Goal: Find specific page/section: Locate item on page

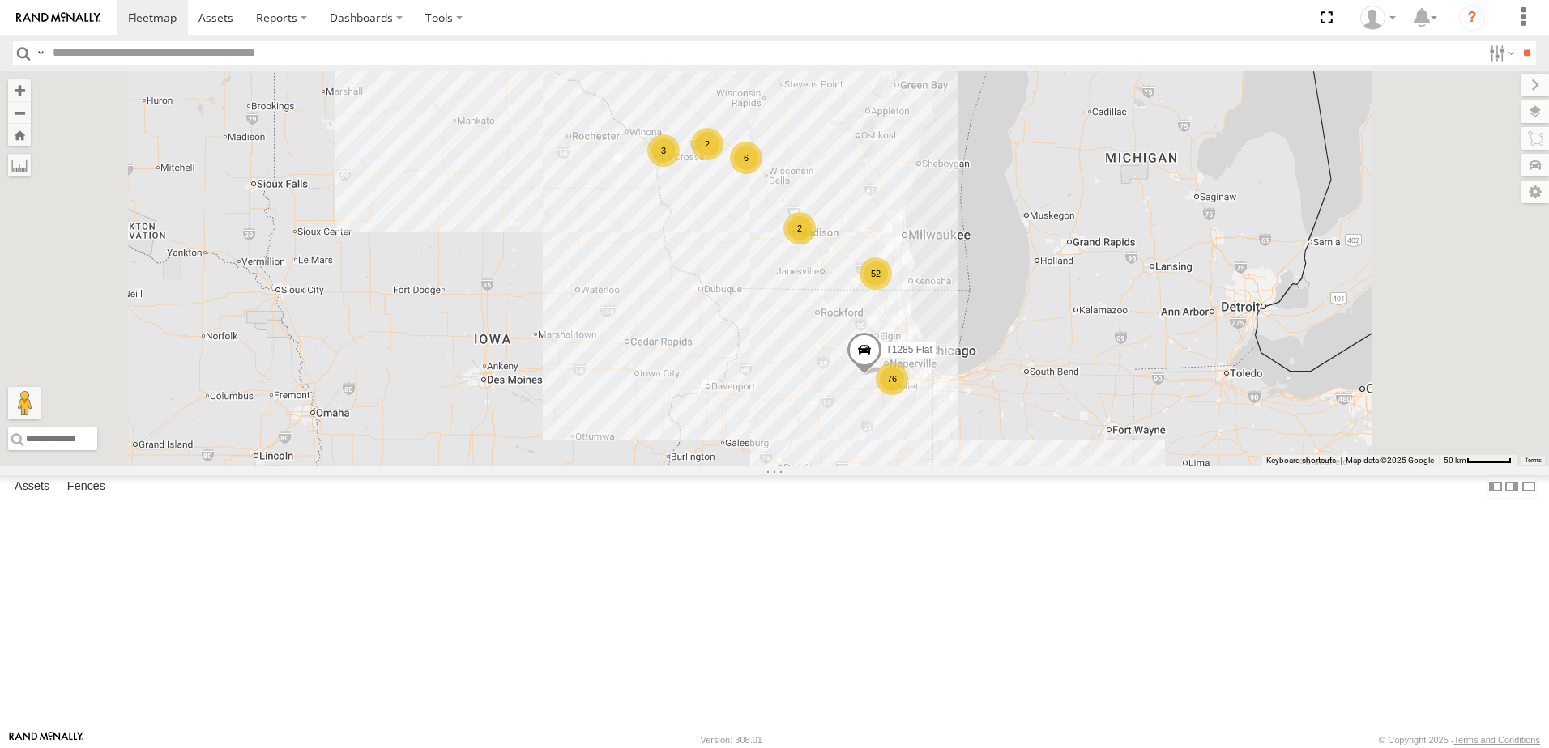
drag, startPoint x: 940, startPoint y: 351, endPoint x: 872, endPoint y: 557, distance: 217.5
click at [872, 467] on div "T313 Flat T1312 Flat 13 76 52 63 3 6 T1285 Flat 10 2 2 2 3 3" at bounding box center [774, 268] width 1549 height 395
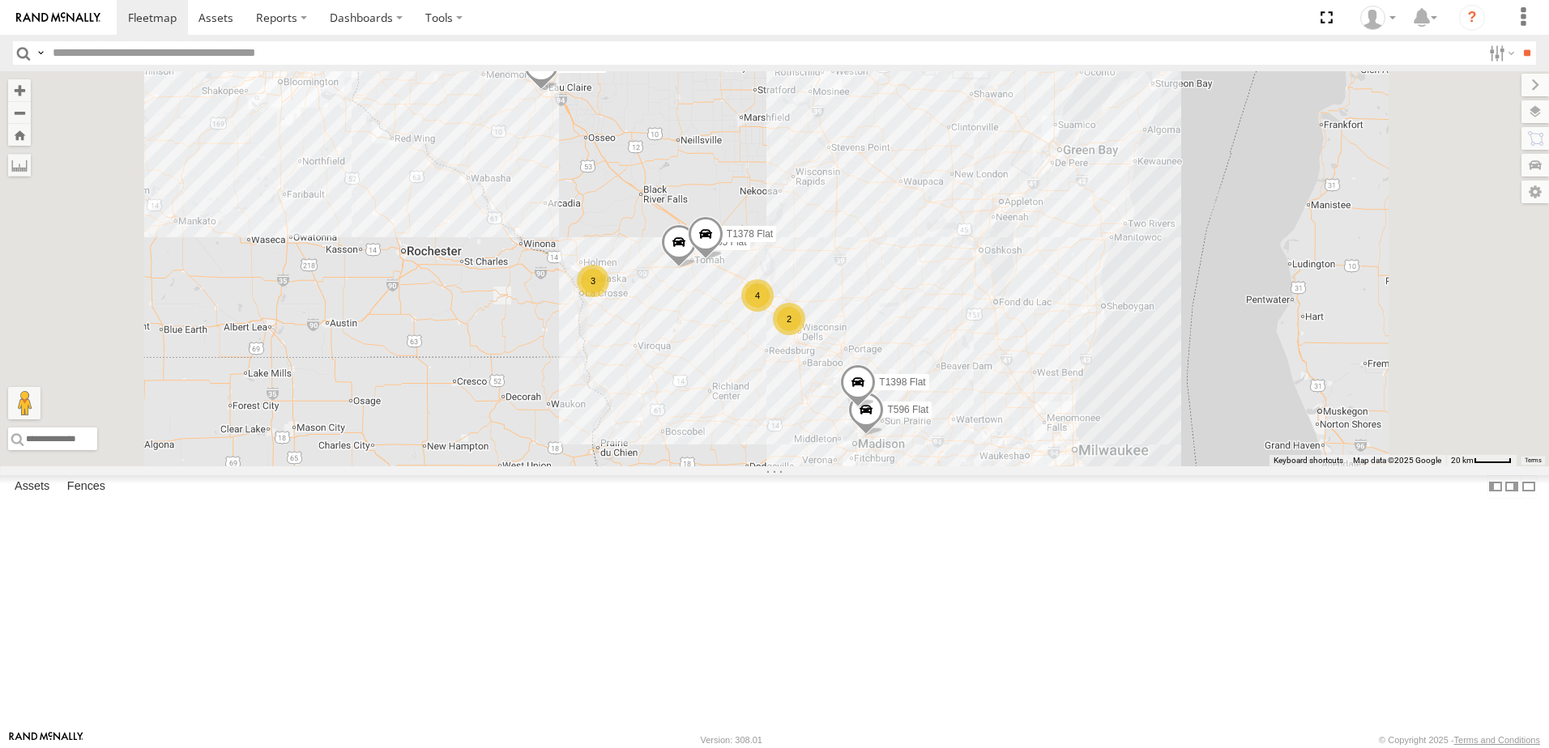
drag, startPoint x: 895, startPoint y: 421, endPoint x: 884, endPoint y: 563, distance: 142.2
click at [884, 467] on div "T313 Flat T1312 Flat T1285 Flat T1190 Pole Brace 69 51 3 4 7 2 T1305 Flat T596 …" at bounding box center [774, 268] width 1549 height 395
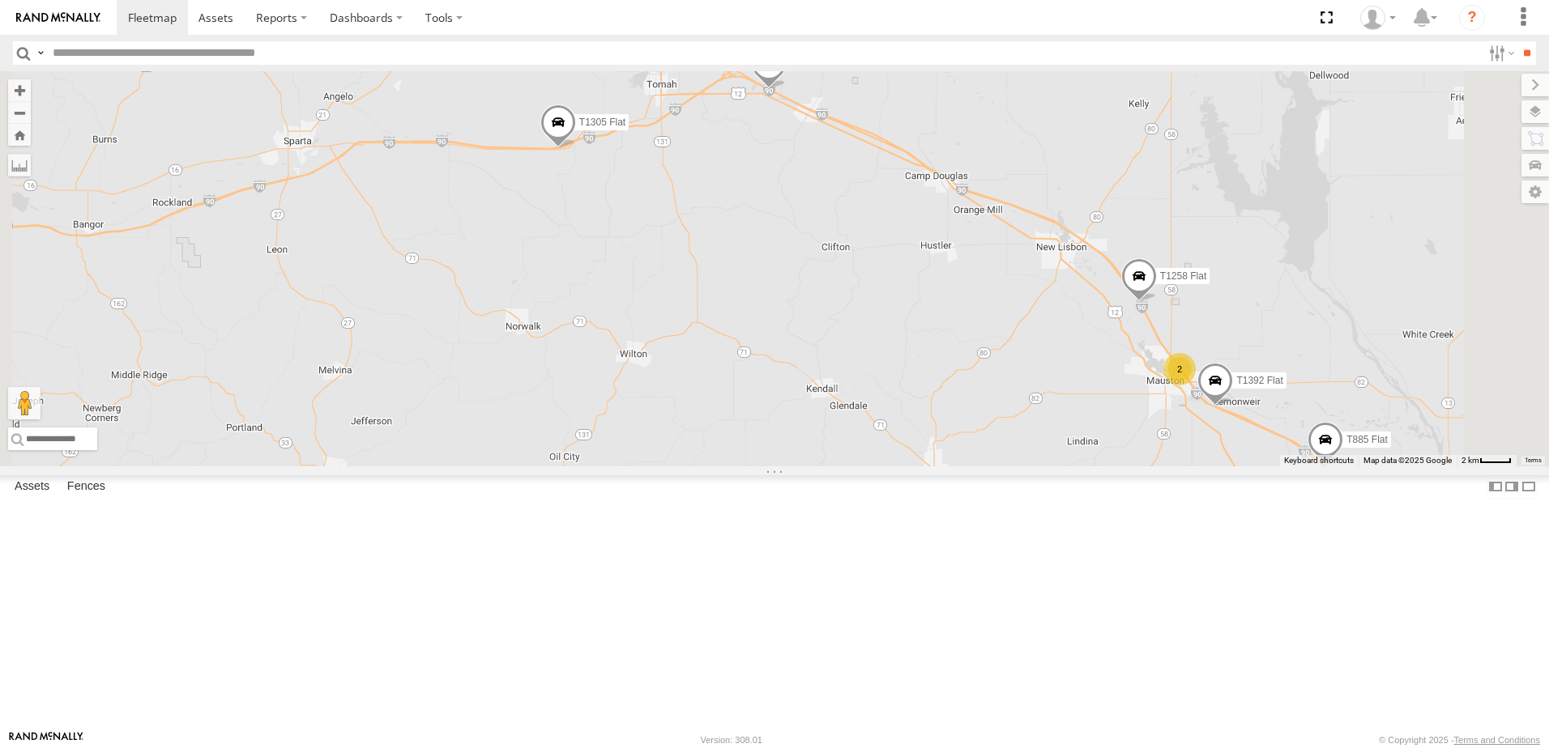
drag, startPoint x: 917, startPoint y: 390, endPoint x: 906, endPoint y: 683, distance: 292.6
click at [906, 467] on div "T313 Flat T1312 Flat T1285 Flat T1190 Pole Brace T1305 Flat T596 Flat T1213 Fla…" at bounding box center [774, 268] width 1549 height 395
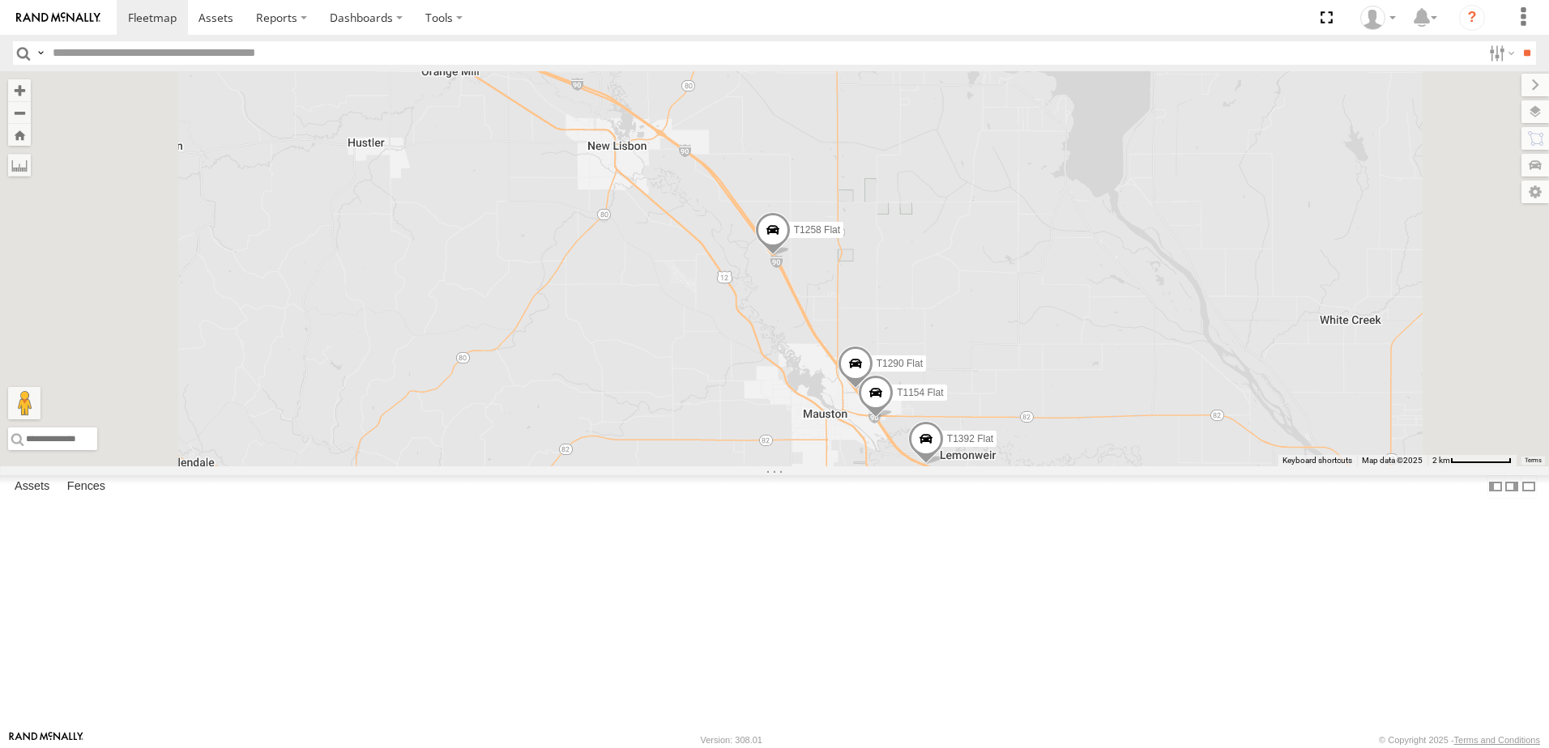
drag, startPoint x: 1177, startPoint y: 727, endPoint x: 1159, endPoint y: 552, distance: 175.1
click at [1162, 467] on div "T313 Flat T1312 Flat T1285 Flat T1190 Pole Brace T1305 Flat T596 Flat T1213 Fla…" at bounding box center [774, 268] width 1549 height 395
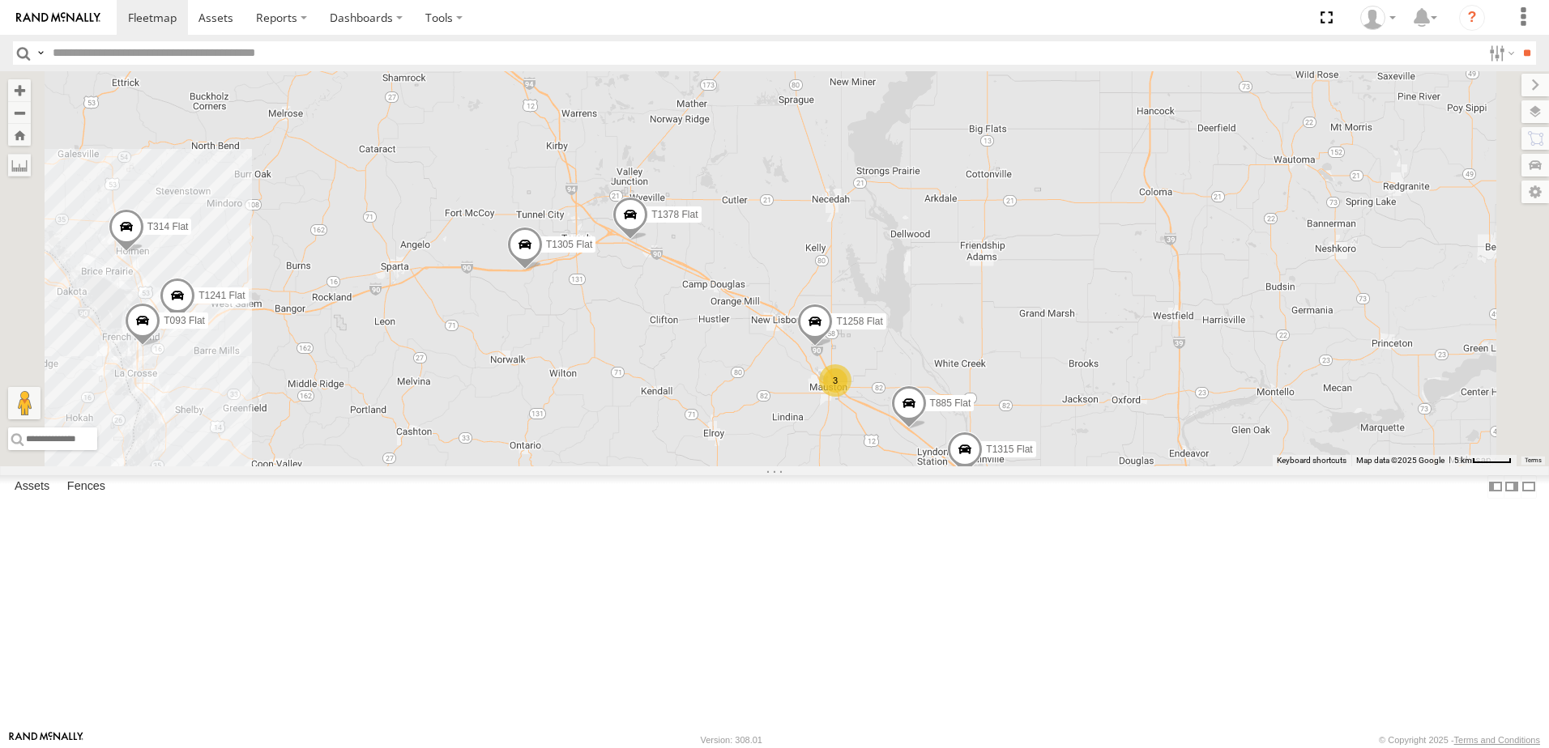
drag, startPoint x: 1224, startPoint y: 685, endPoint x: 1058, endPoint y: 594, distance: 189.6
click at [1069, 467] on div "T313 Flat T1312 Flat T1285 Flat T1190 Pole Brace T1305 Flat T596 Flat T1213 Fla…" at bounding box center [774, 268] width 1549 height 395
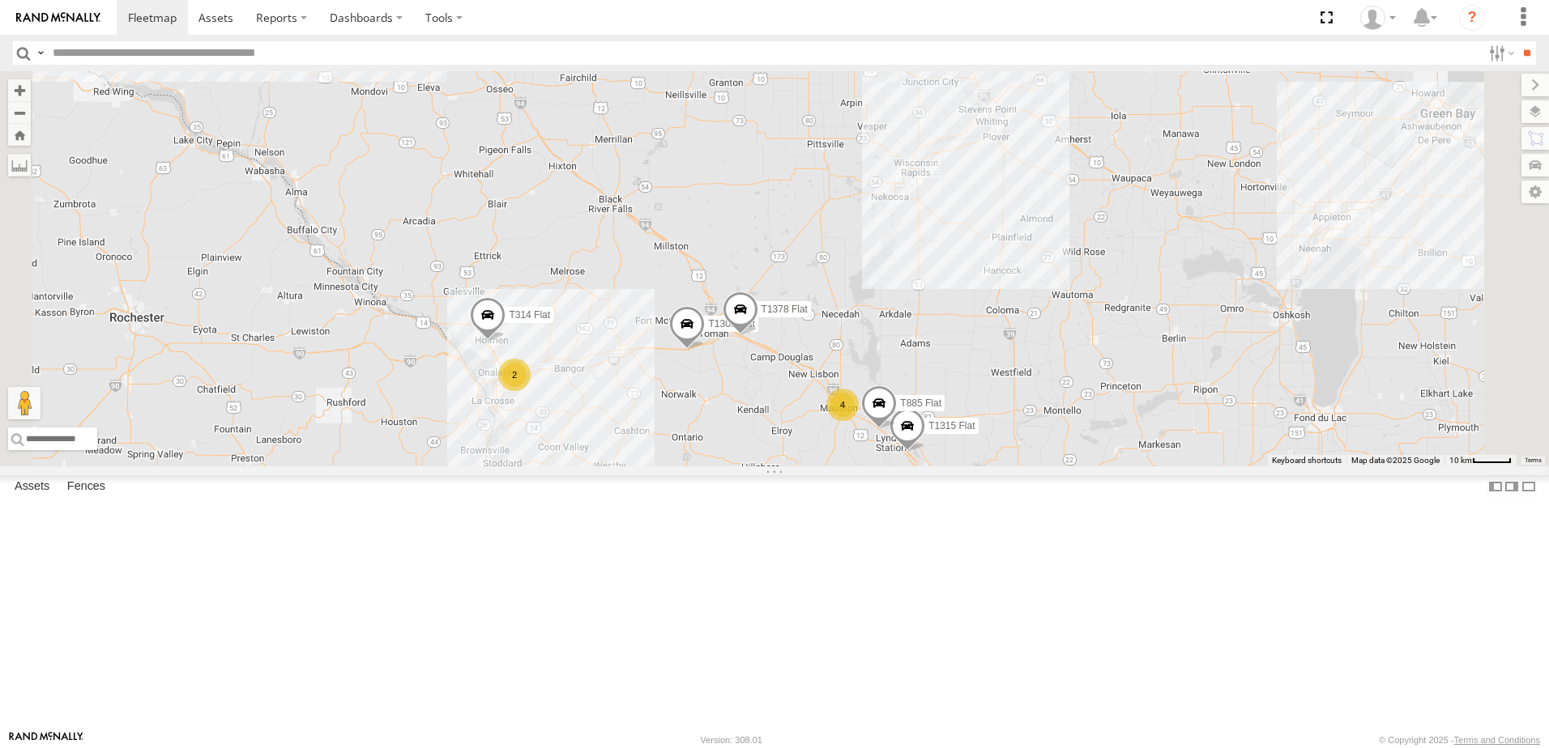
drag, startPoint x: 1110, startPoint y: 675, endPoint x: 1063, endPoint y: 588, distance: 98.6
click at [1065, 467] on div "T313 Flat T1312 Flat T1285 Flat T1190 Pole Brace T1305 Flat T596 Flat T1213 Fla…" at bounding box center [774, 268] width 1549 height 395
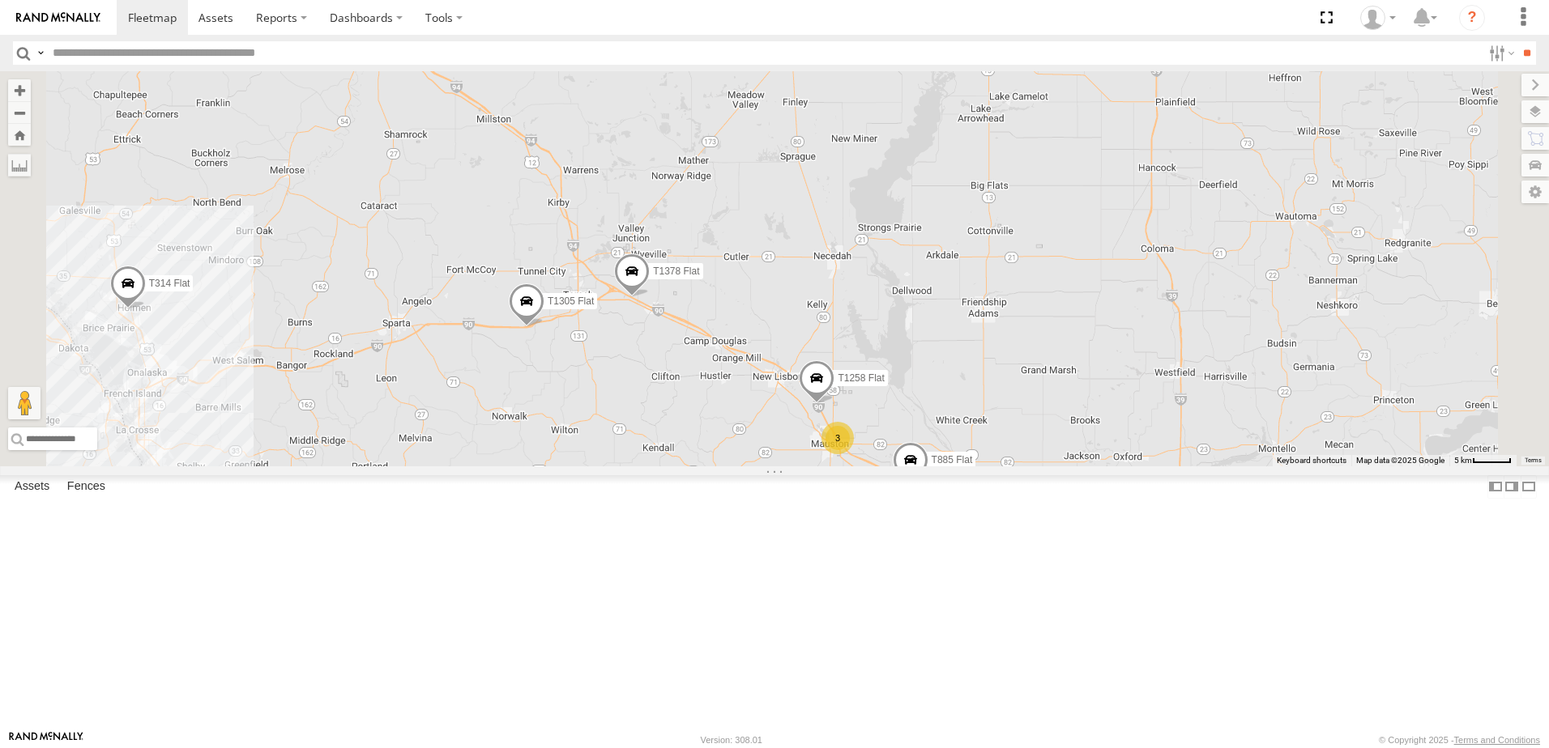
drag, startPoint x: 775, startPoint y: 471, endPoint x: 862, endPoint y: 667, distance: 214.3
click at [862, 467] on div "T313 Flat T1312 Flat T1285 Flat T1190 Pole Brace T1305 Flat T596 Flat T1213 Fla…" at bounding box center [774, 268] width 1549 height 395
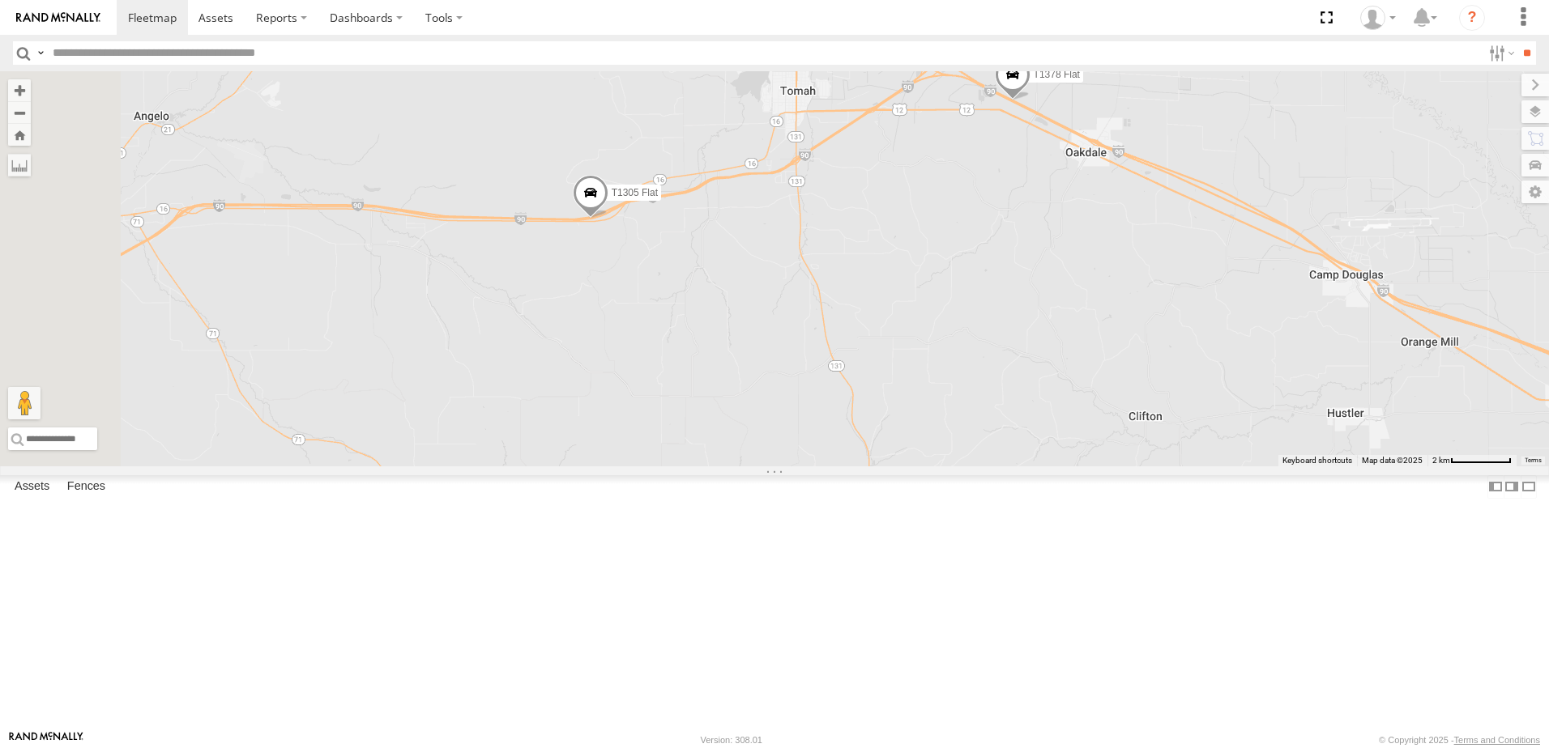
drag, startPoint x: 791, startPoint y: 592, endPoint x: 827, endPoint y: 673, distance: 88.5
click at [827, 467] on div "T313 Flat T1312 Flat T1285 Flat T1190 Pole Brace T1305 Flat T596 Flat T1213 Fla…" at bounding box center [774, 268] width 1549 height 395
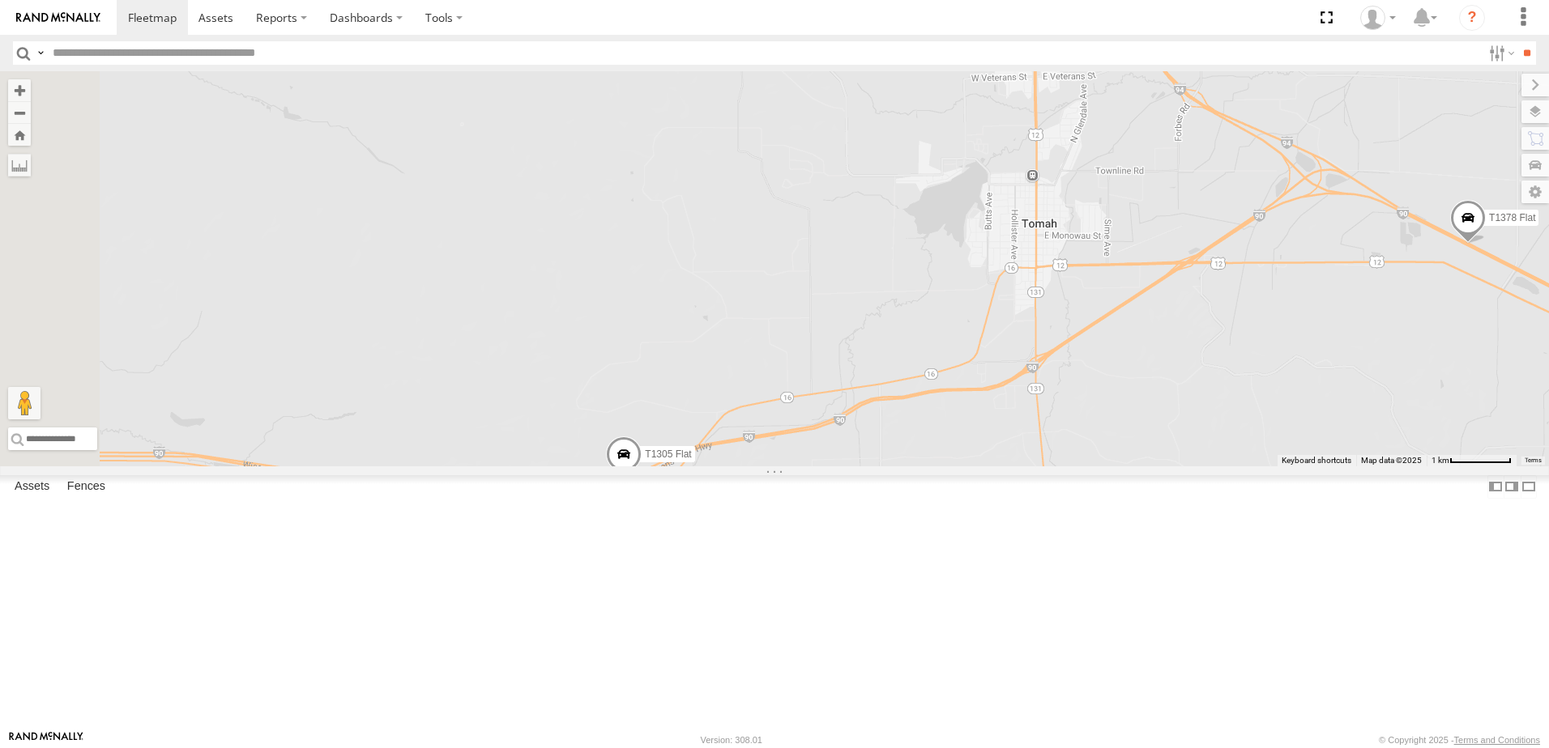
click at [691, 461] on span "T1305 Flat" at bounding box center [668, 455] width 46 height 11
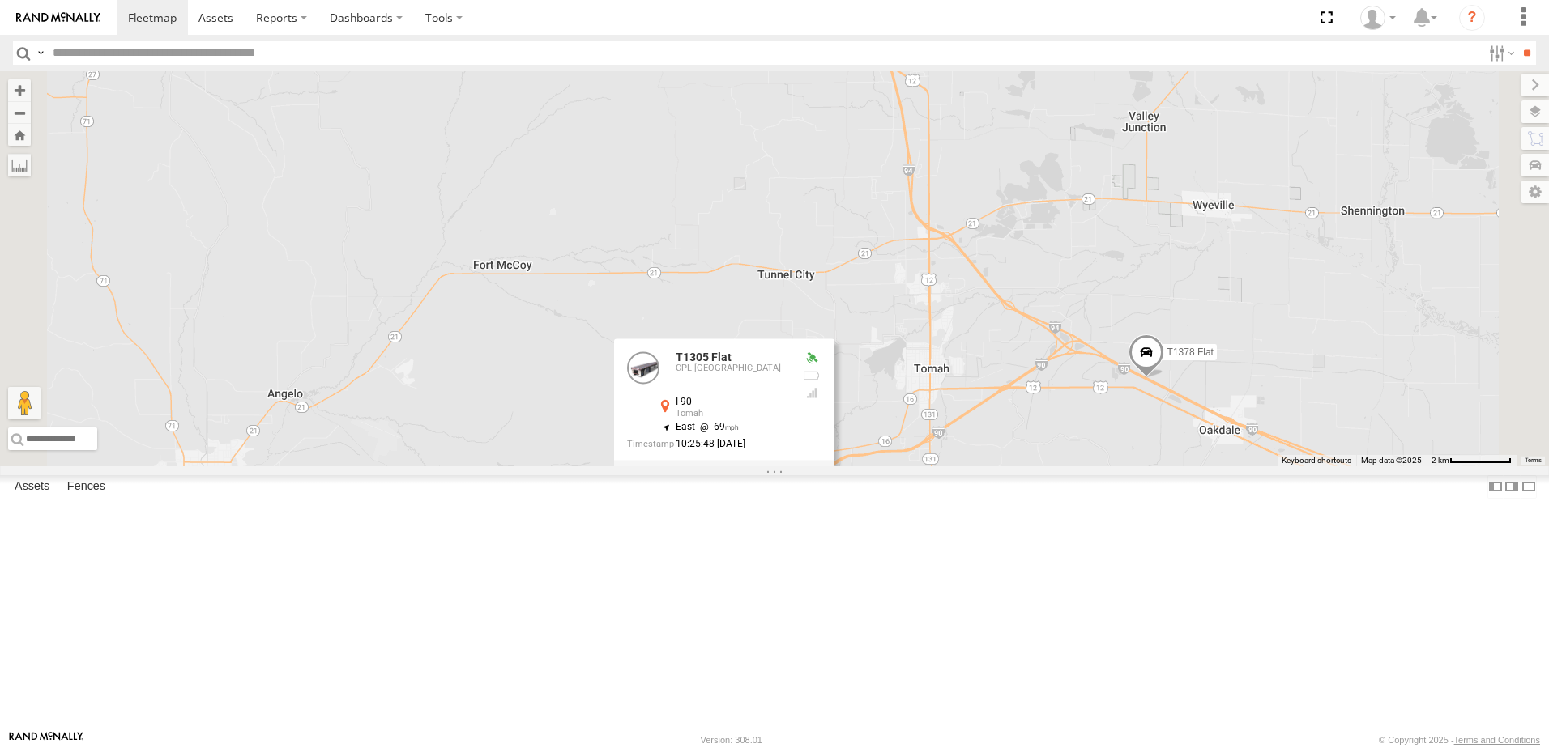
click at [1164, 378] on span at bounding box center [1146, 357] width 36 height 44
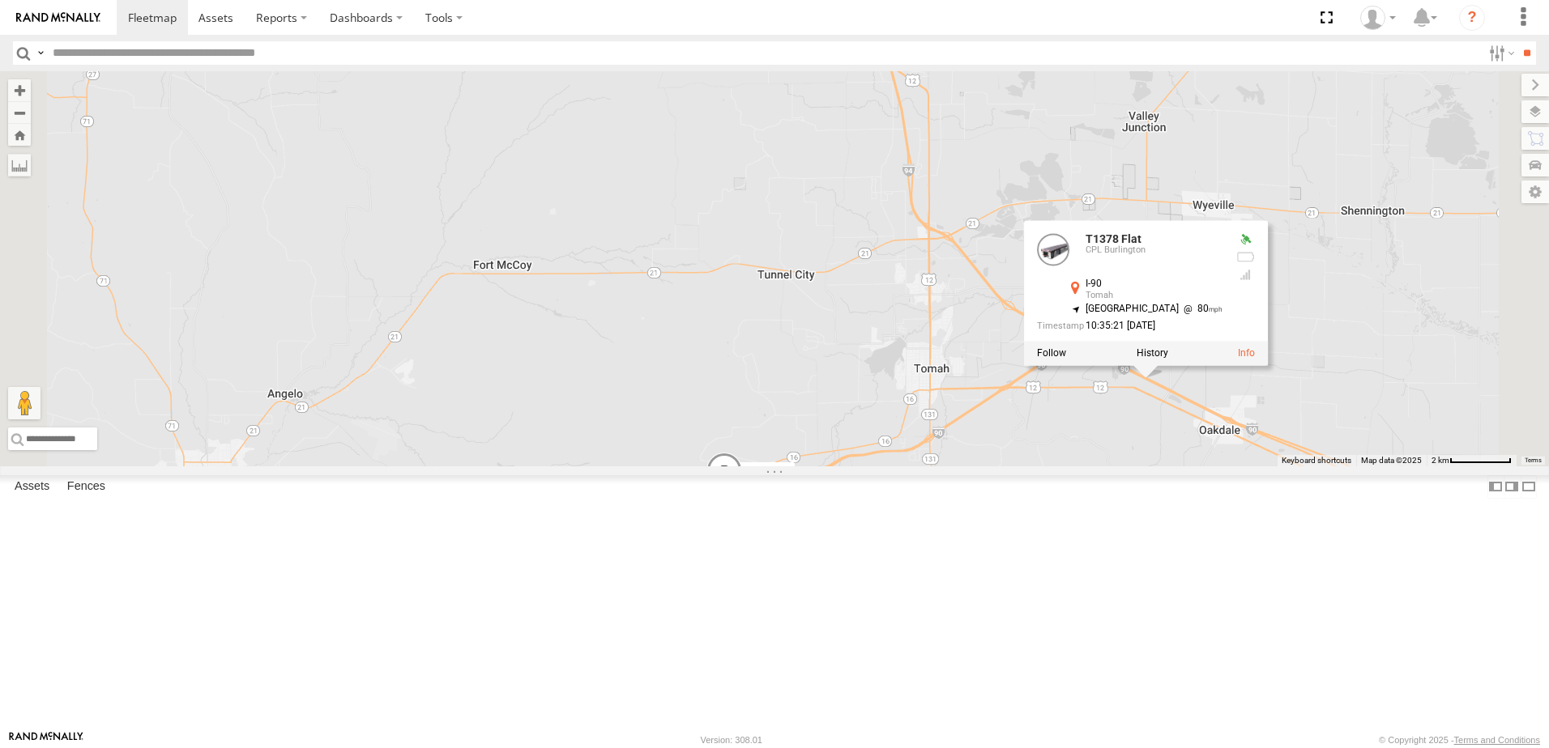
click at [1258, 467] on div "T313 Flat T1312 Flat T1285 Flat T1190 Pole Brace T1305 Flat T596 Flat T1213 Fla…" at bounding box center [774, 268] width 1549 height 395
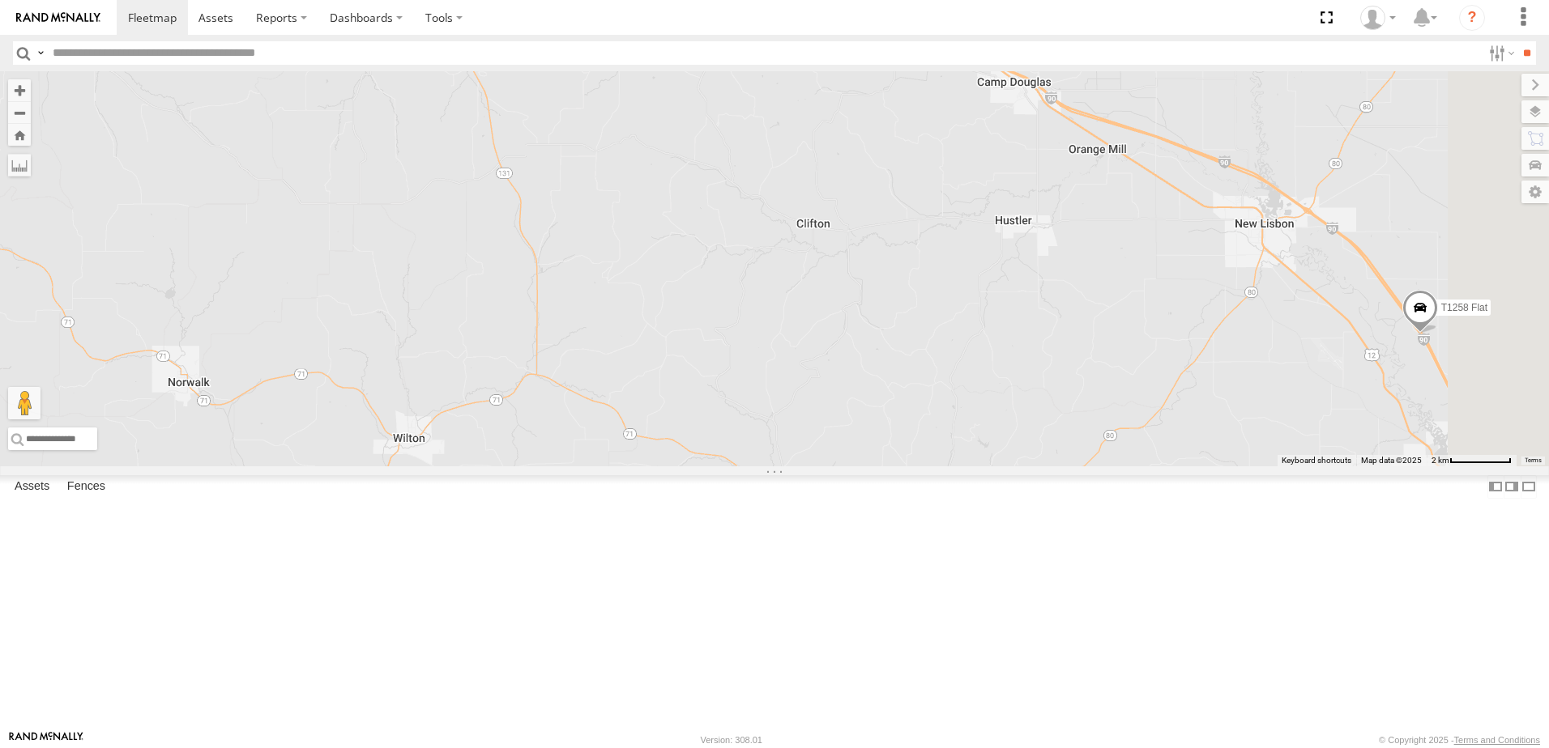
drag, startPoint x: 1277, startPoint y: 659, endPoint x: 646, endPoint y: 19, distance: 898.1
click at [647, 21] on body at bounding box center [774, 374] width 1549 height 748
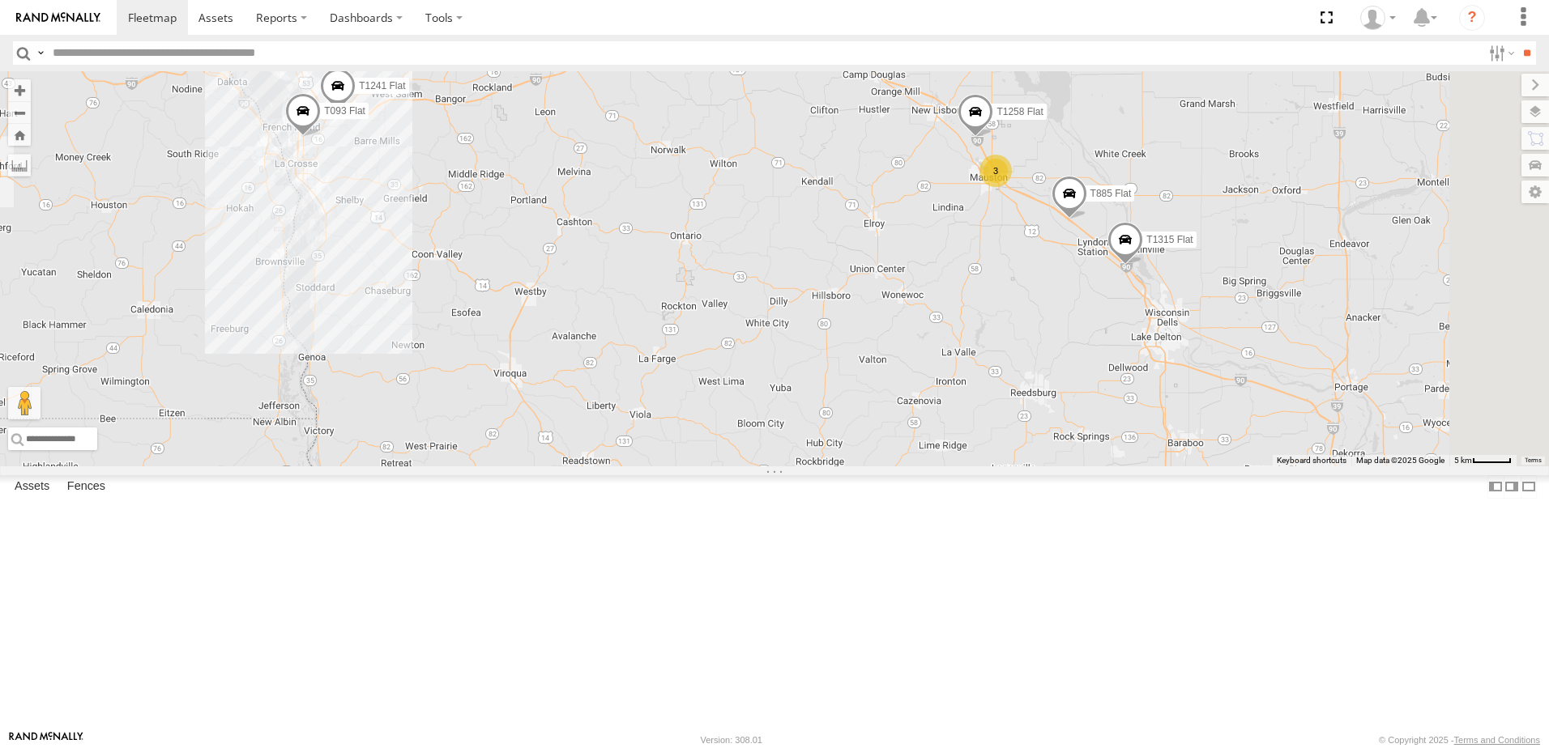
drag, startPoint x: 1339, startPoint y: 636, endPoint x: 871, endPoint y: 134, distance: 686.6
click at [877, 140] on div "T313 Flat T1312 Flat T1285 Flat T1190 Pole Brace T1305 Flat T596 Flat T1213 Fla…" at bounding box center [774, 268] width 1549 height 395
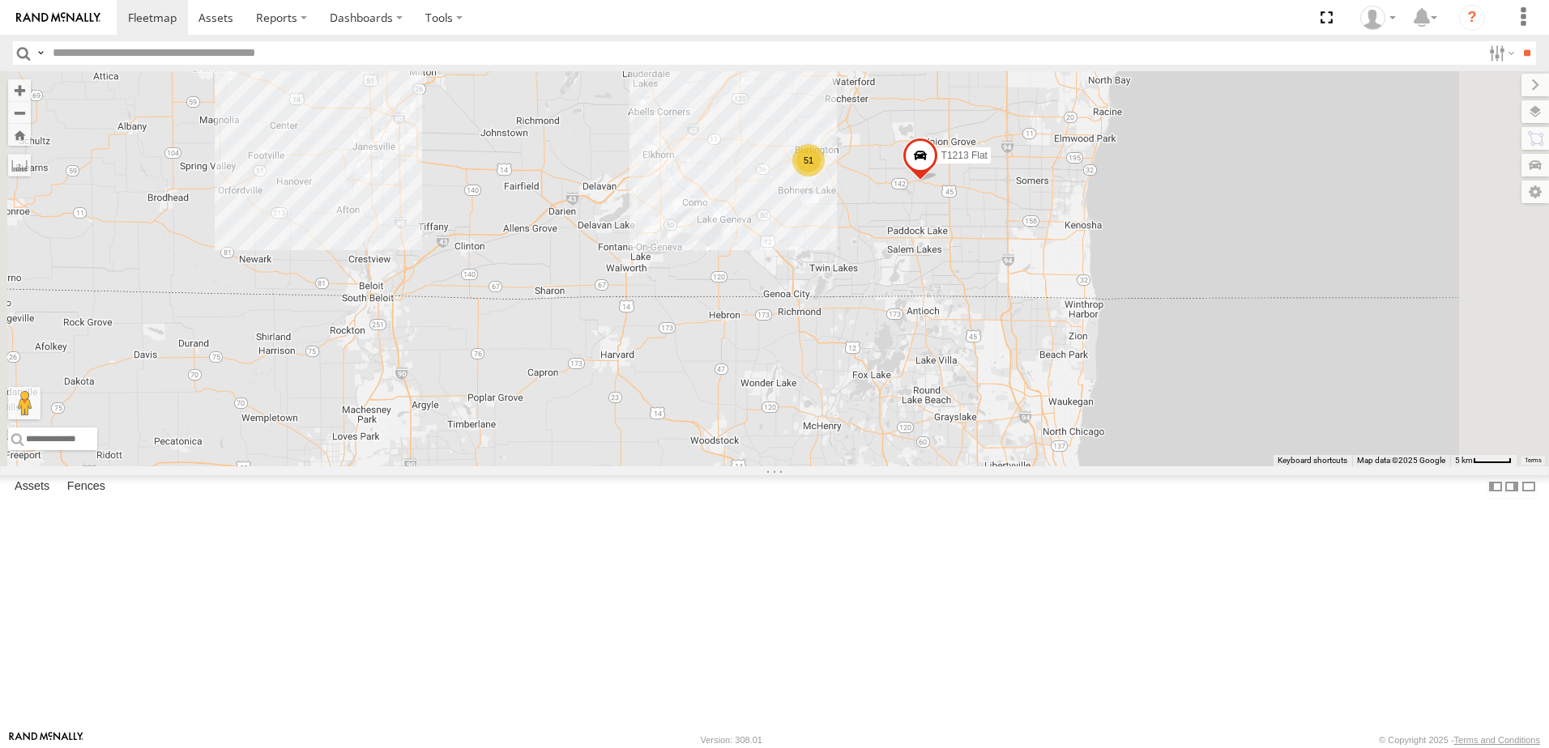
drag, startPoint x: 930, startPoint y: 224, endPoint x: 982, endPoint y: 399, distance: 182.5
click at [982, 399] on div "T313 Flat T1312 Flat T1285 Flat T1190 Pole Brace T1305 Flat T596 Flat T1213 Fla…" at bounding box center [774, 268] width 1549 height 395
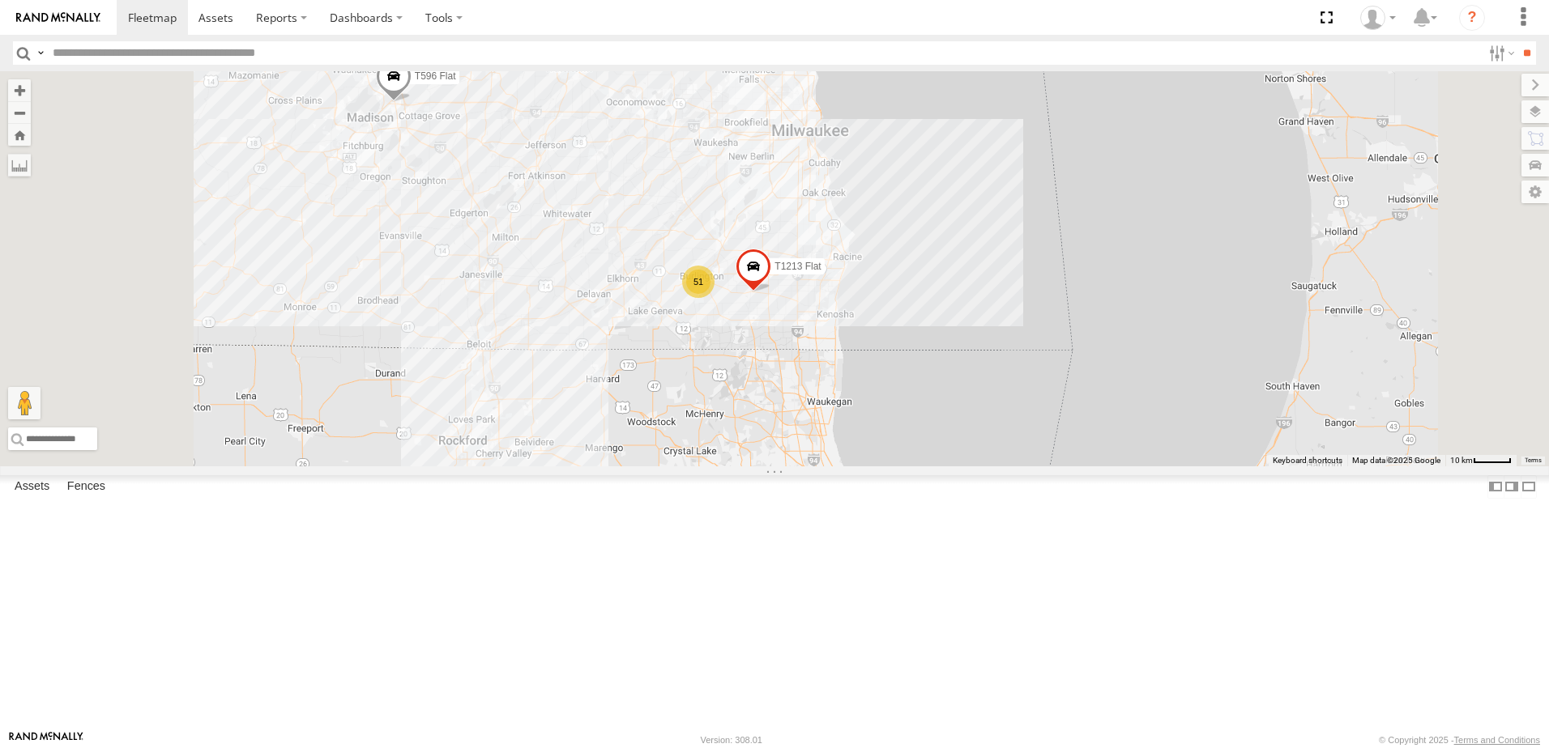
drag, startPoint x: 678, startPoint y: 281, endPoint x: 739, endPoint y: 418, distance: 149.8
click at [739, 418] on div "T313 Flat T1312 Flat T1285 Flat T1190 Pole Brace T1305 Flat T596 Flat T1213 Fla…" at bounding box center [774, 268] width 1549 height 395
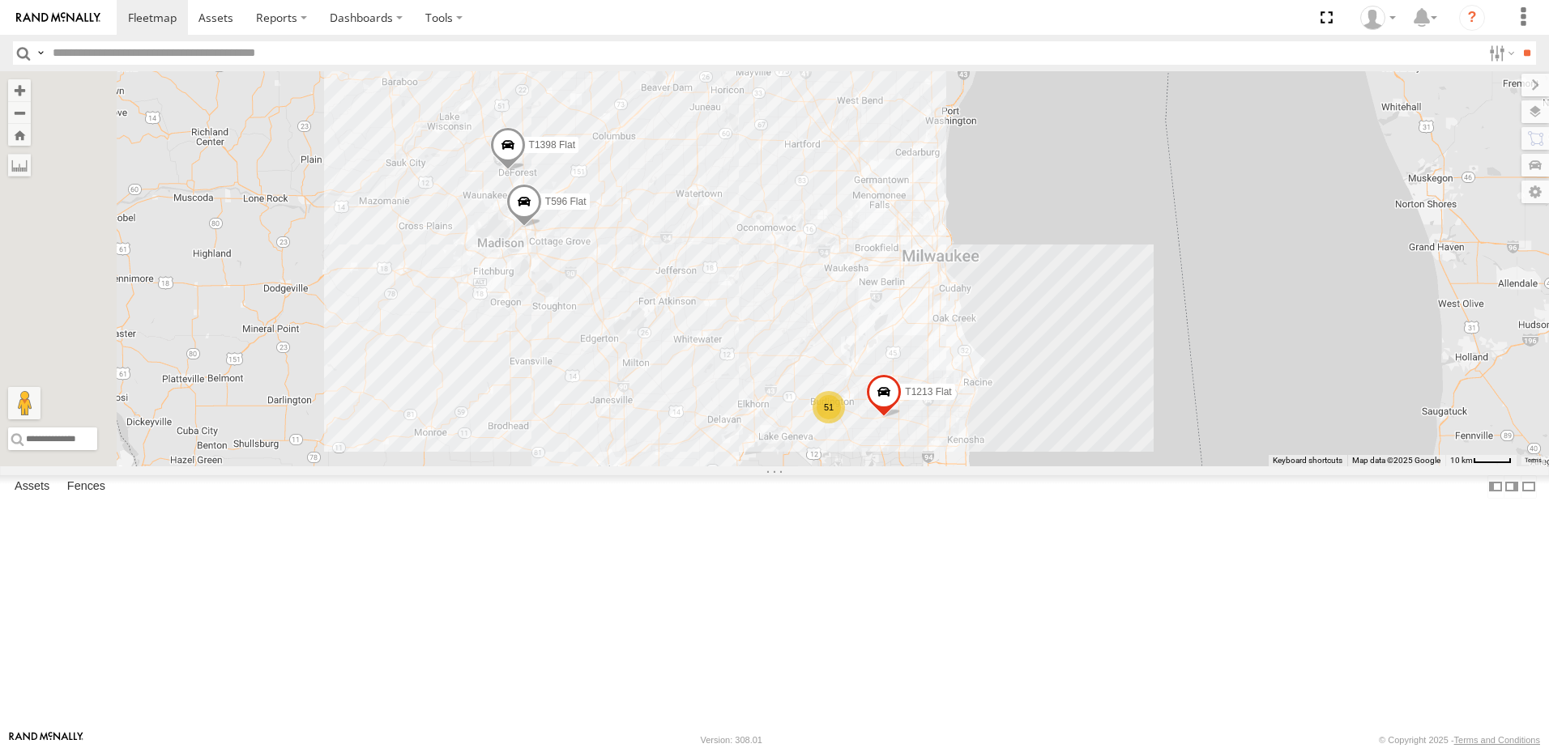
drag, startPoint x: 626, startPoint y: 298, endPoint x: 764, endPoint y: 432, distance: 191.9
click at [764, 432] on div "T313 Flat T1312 Flat T1285 Flat T1190 Pole Brace T1305 Flat T596 Flat T1213 Fla…" at bounding box center [774, 268] width 1549 height 395
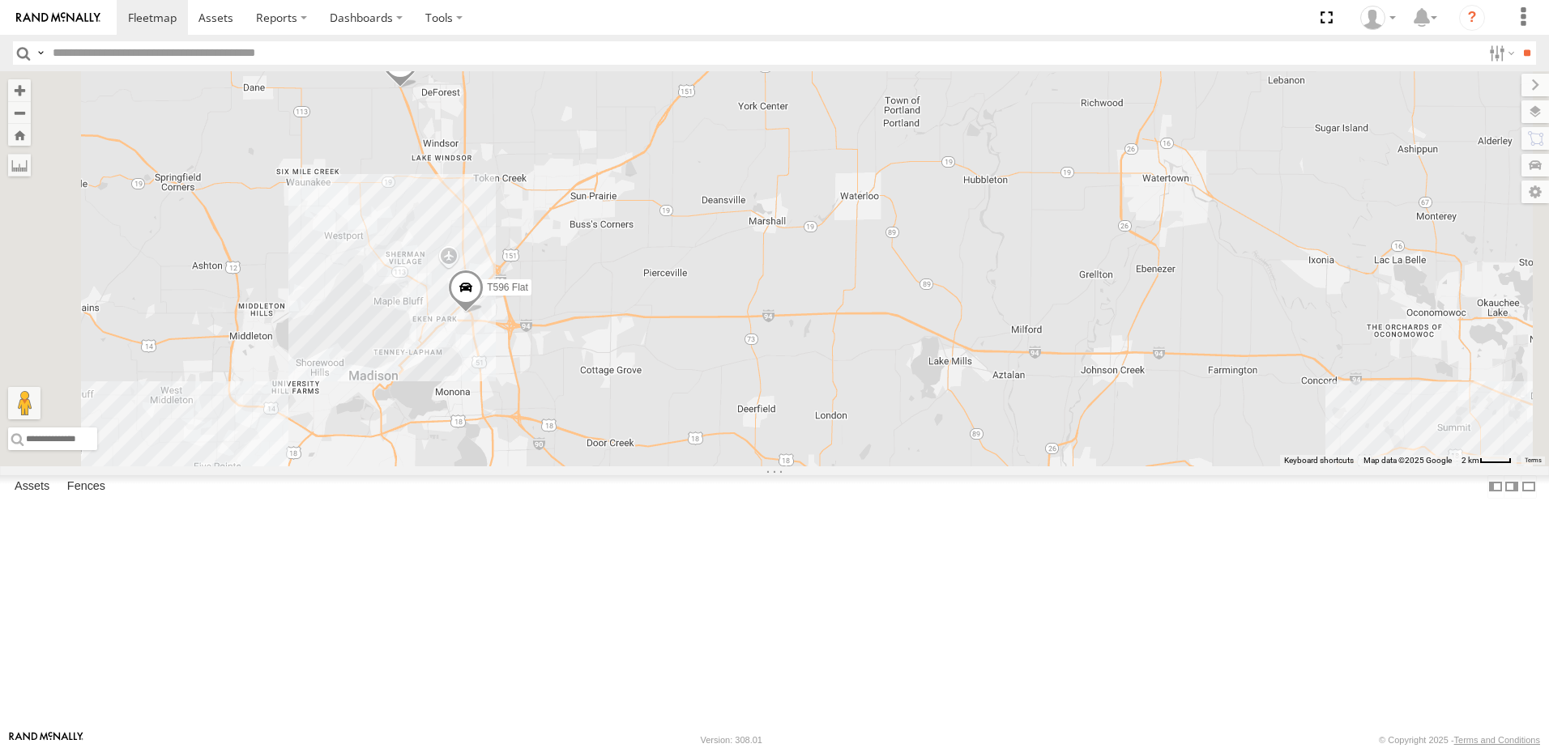
click at [125, 56] on input "text" at bounding box center [763, 52] width 1435 height 23
type input "*****"
click at [1517, 41] on input "**" at bounding box center [1526, 52] width 19 height 23
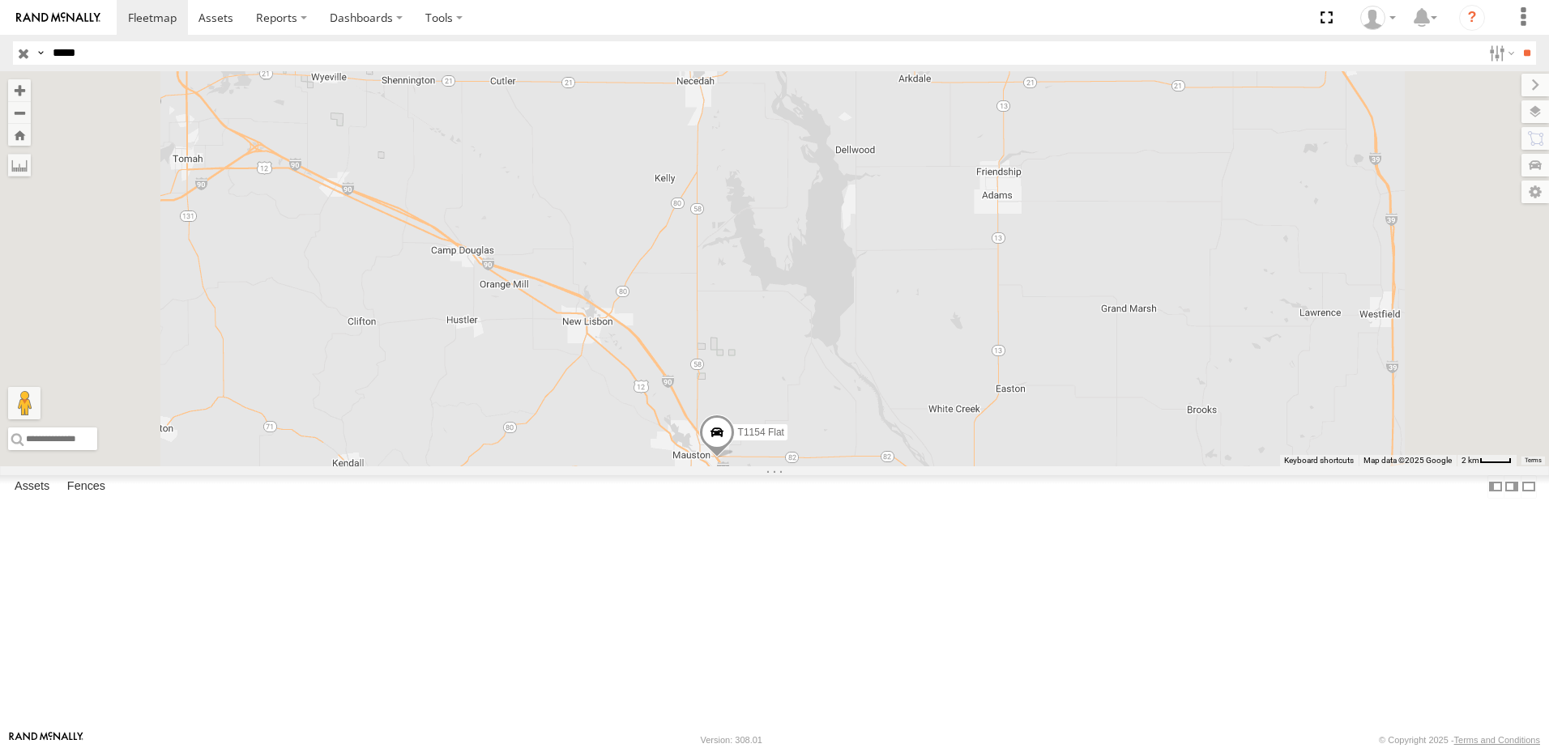
drag, startPoint x: 926, startPoint y: 671, endPoint x: 829, endPoint y: 460, distance: 232.7
click at [831, 465] on div "T1154 Flat" at bounding box center [774, 268] width 1549 height 395
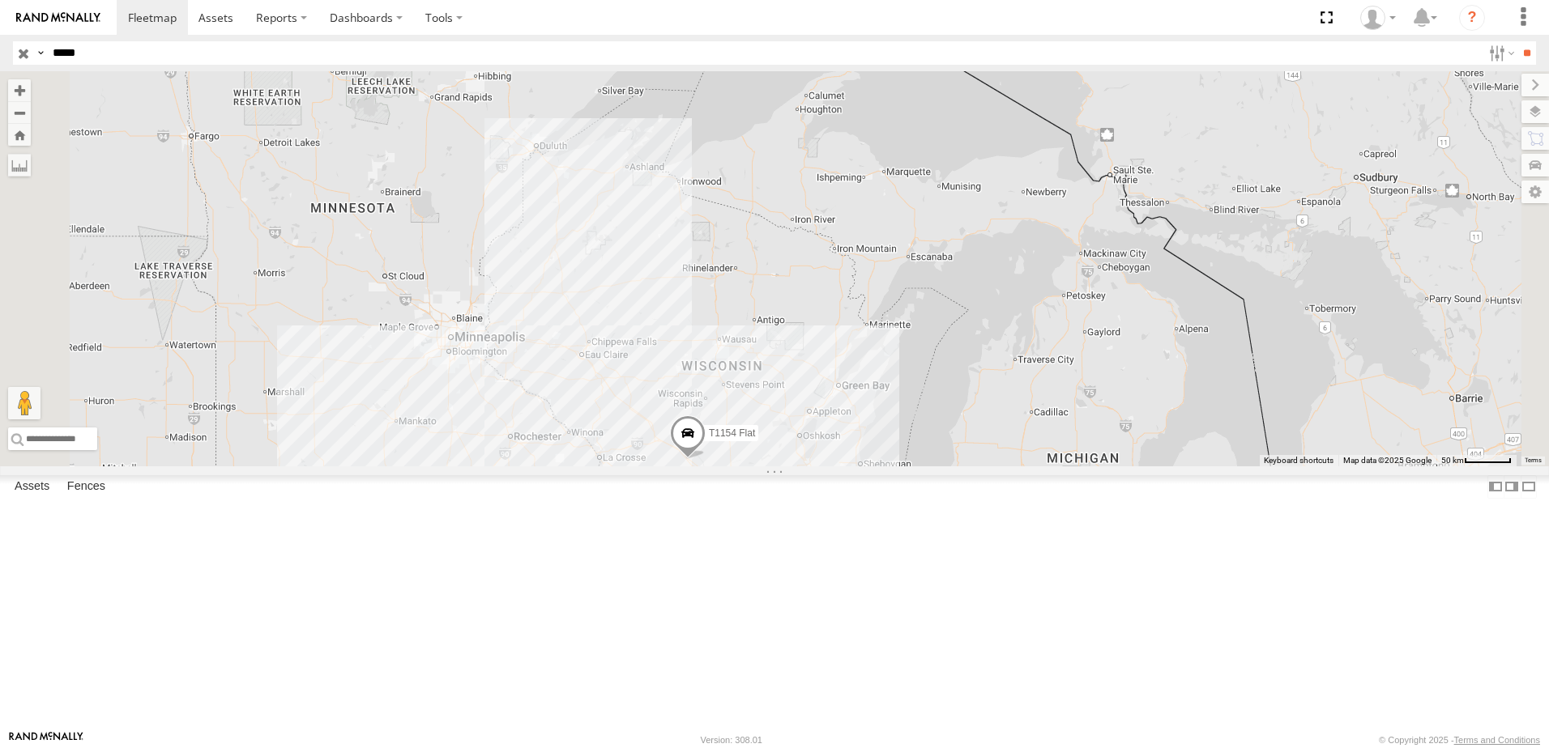
drag, startPoint x: 889, startPoint y: 628, endPoint x: 823, endPoint y: 514, distance: 131.4
click at [825, 467] on div "T1154 Flat" at bounding box center [774, 268] width 1549 height 395
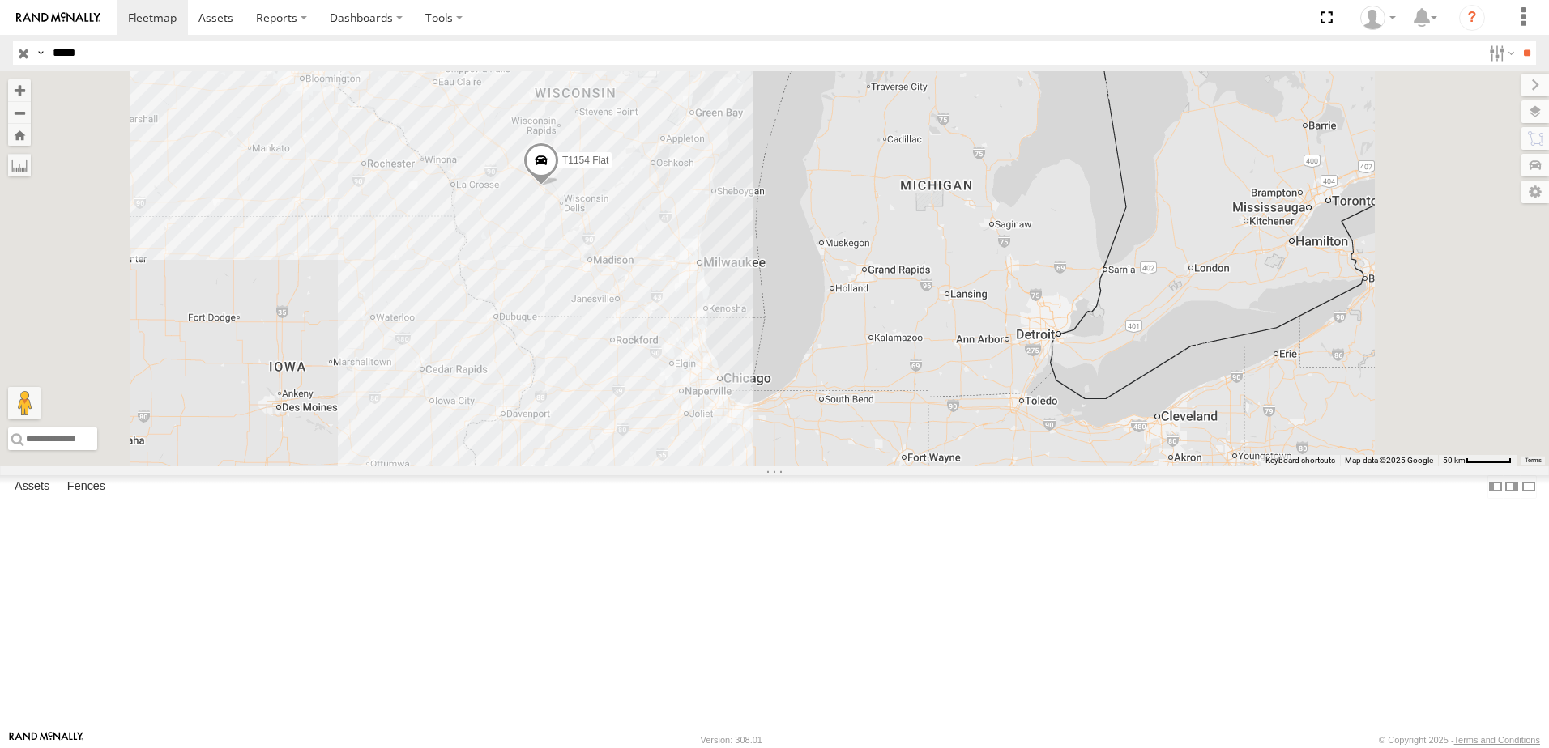
click at [800, 302] on div "T1154 Flat" at bounding box center [774, 268] width 1549 height 395
click at [608, 166] on span "T1154 Flat" at bounding box center [585, 160] width 46 height 11
